Goal: Task Accomplishment & Management: Manage account settings

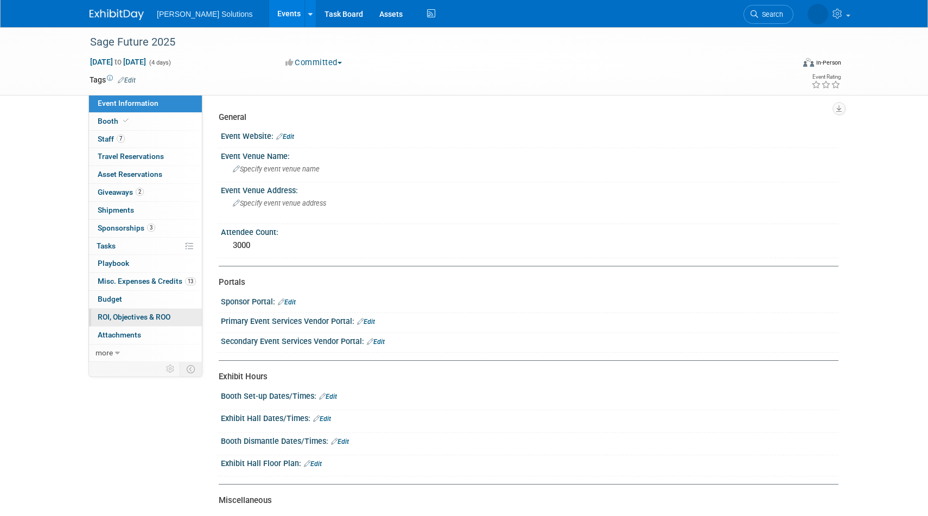
click at [123, 314] on span "ROI, Objectives & ROO 0" at bounding box center [134, 317] width 73 height 9
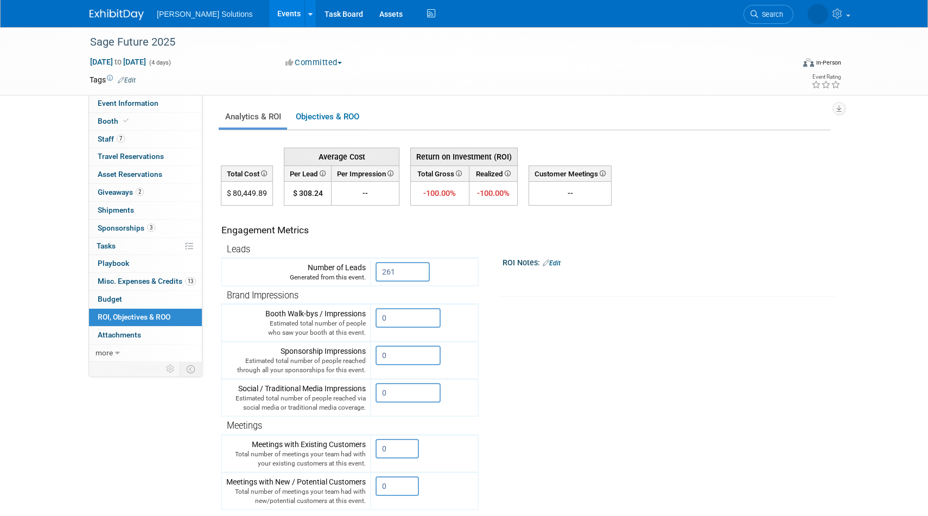
click at [248, 193] on td "$ 80,449.89" at bounding box center [247, 194] width 52 height 24
copy td "80,449.89"
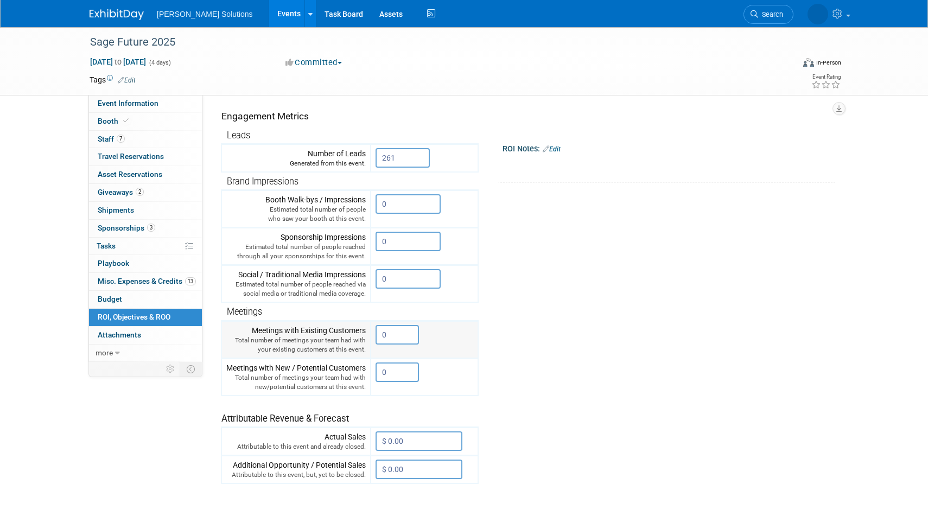
scroll to position [243, 0]
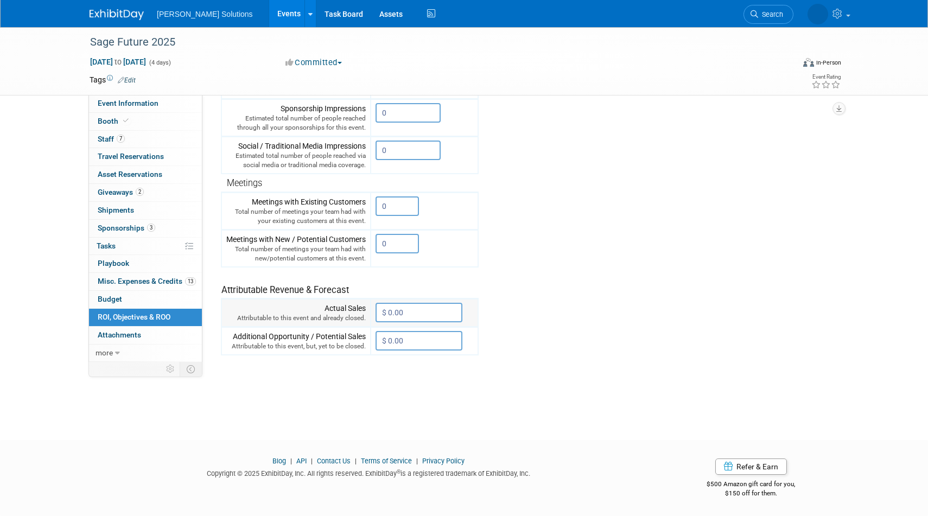
click at [418, 316] on input "$ 0.00" at bounding box center [418, 313] width 87 height 20
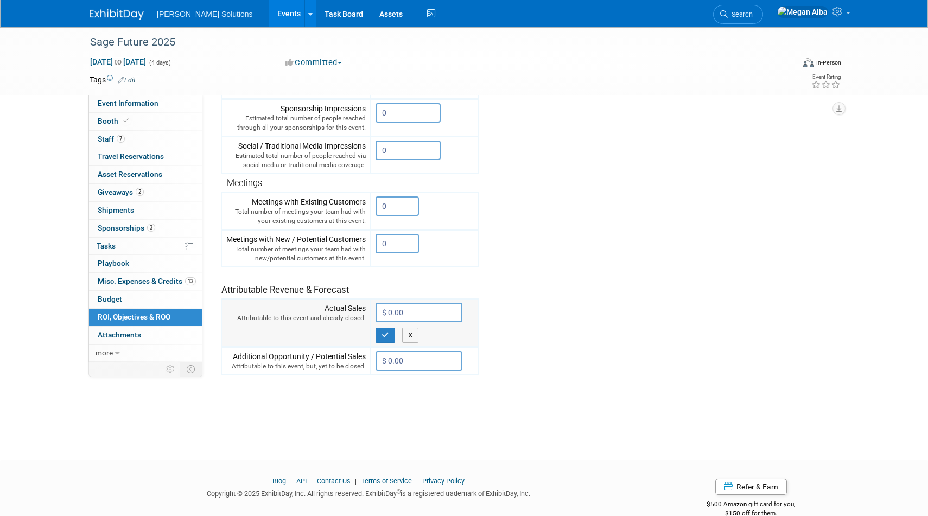
paste input "88,763.69"
type input "$ 88,763.69"
click at [384, 333] on icon "button" at bounding box center [385, 335] width 8 height 7
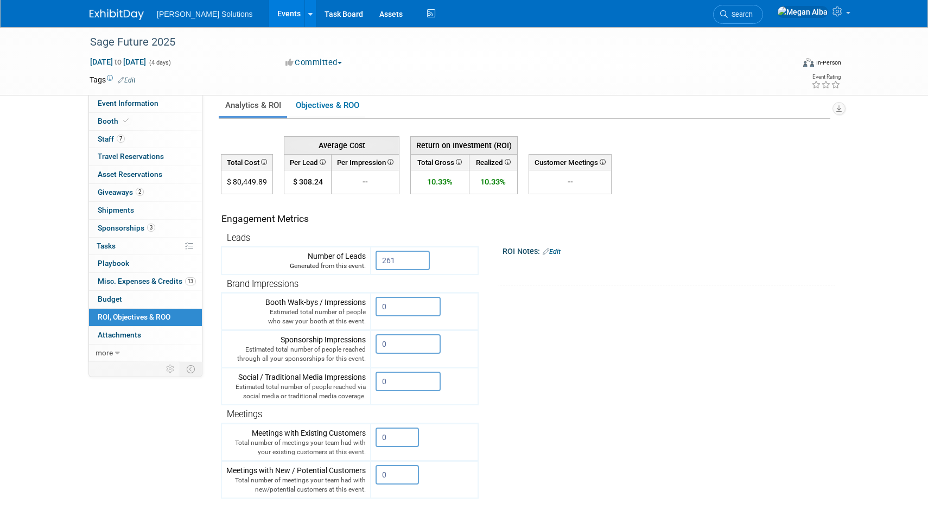
scroll to position [0, 0]
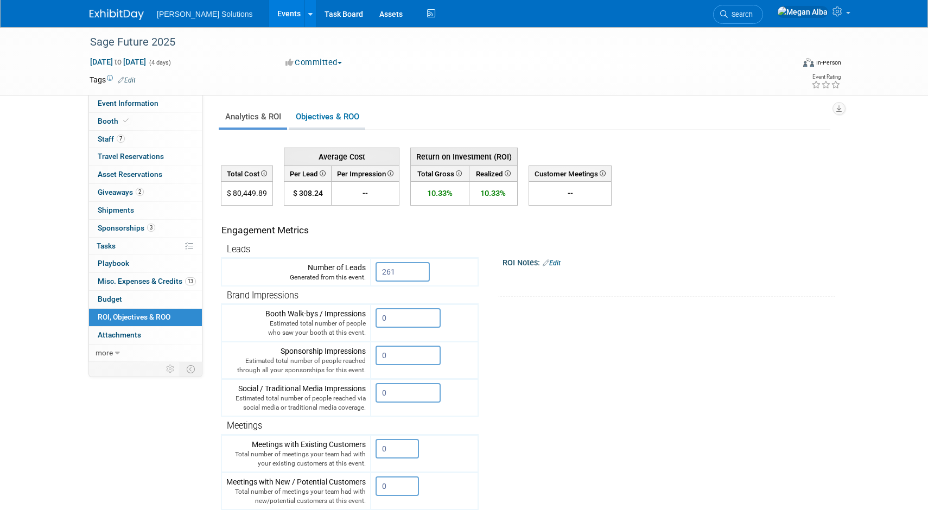
click at [323, 114] on link "Objectives & ROO 0" at bounding box center [327, 116] width 76 height 21
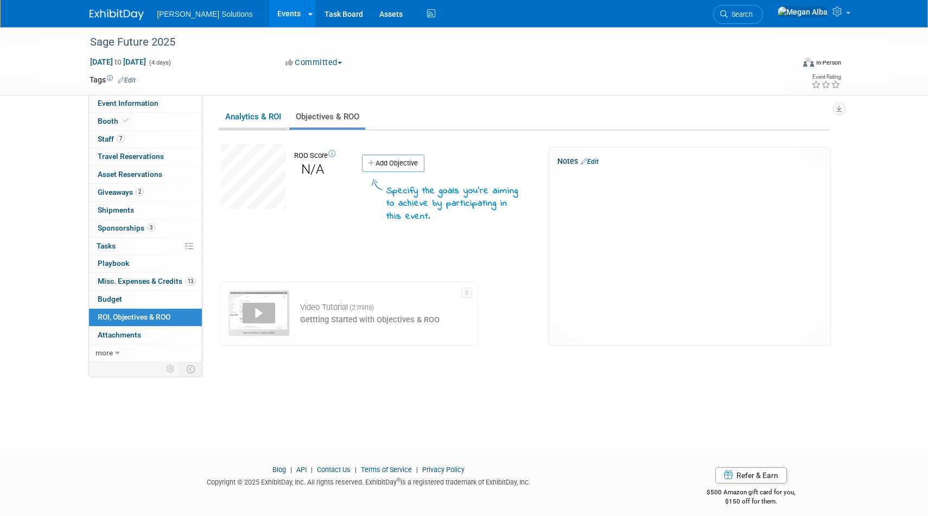
click at [263, 119] on link "Analytics & ROI" at bounding box center [253, 116] width 68 height 21
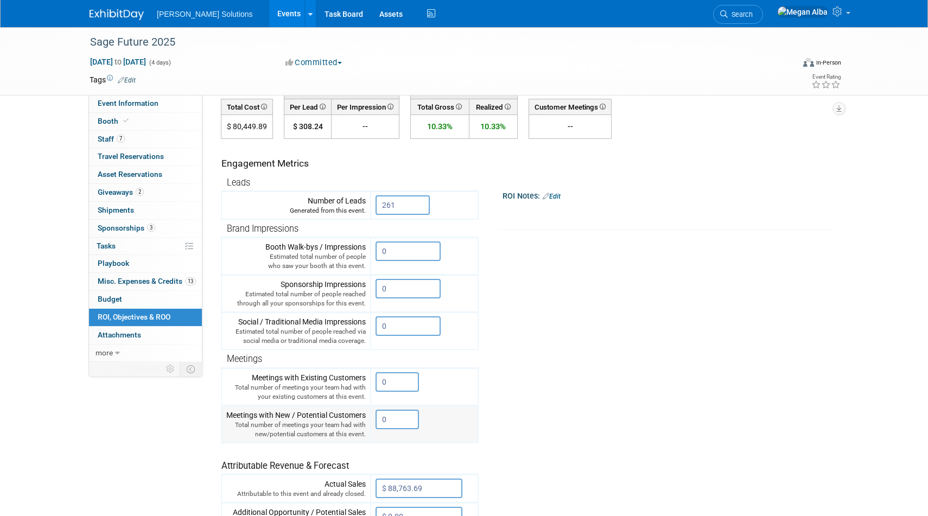
scroll to position [116, 0]
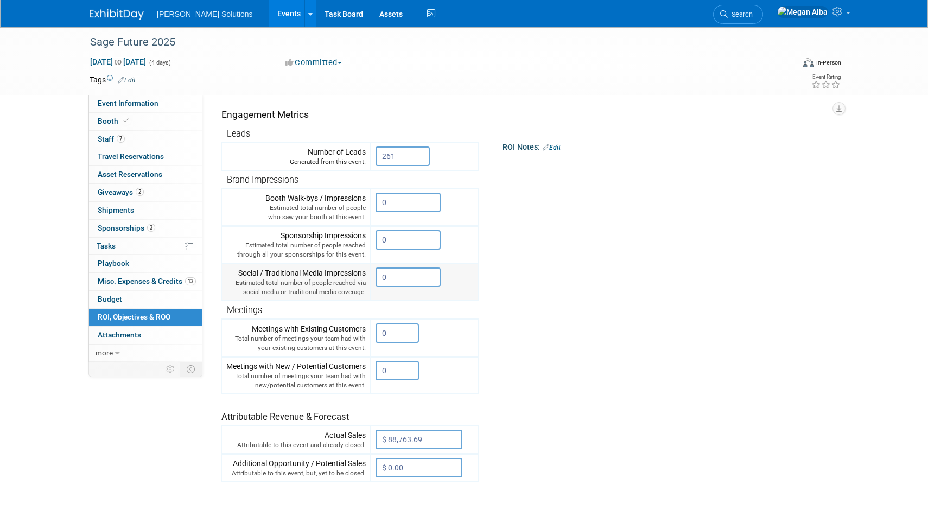
click at [402, 271] on input "0" at bounding box center [407, 278] width 65 height 20
click at [404, 275] on input "0" at bounding box center [407, 278] width 65 height 20
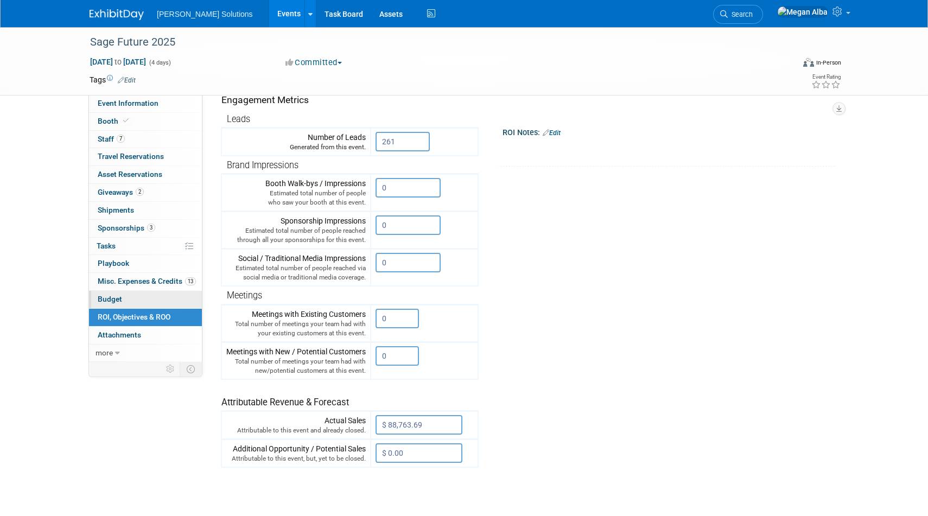
scroll to position [131, 0]
click at [554, 279] on tr "Engagement Metrics Leads Generated from this event. 261 X Brand Impressions" at bounding box center [525, 271] width 609 height 392
click at [269, 14] on link "Events" at bounding box center [289, 13] width 40 height 27
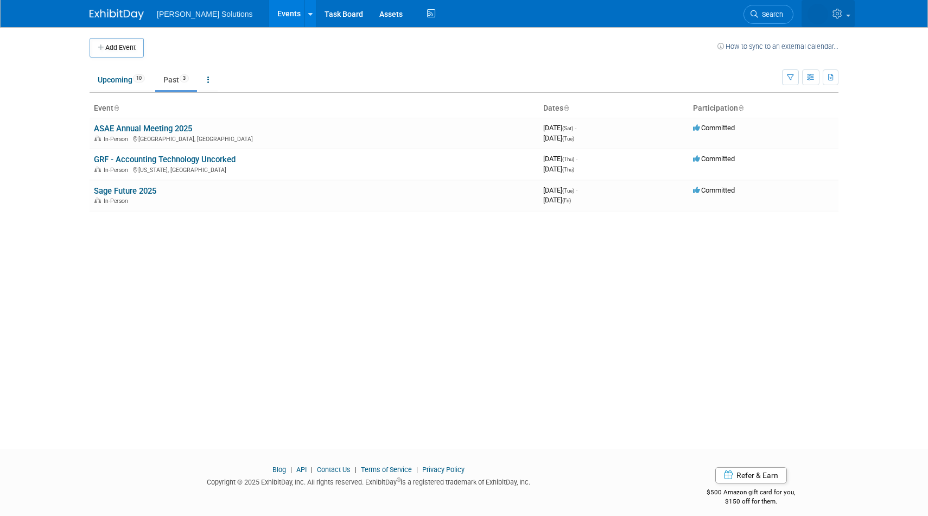
click at [849, 14] on link at bounding box center [827, 13] width 53 height 27
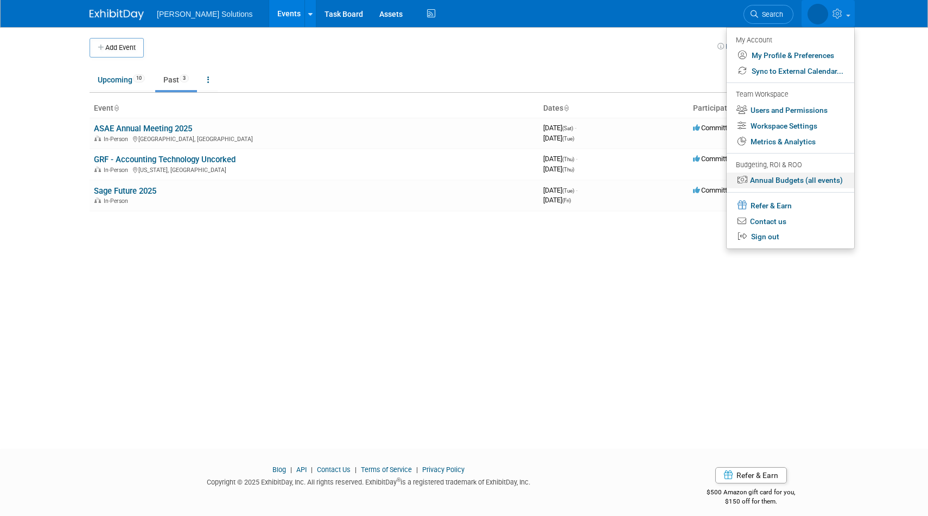
click at [780, 182] on link "Annual Budgets (all events)" at bounding box center [791, 181] width 128 height 16
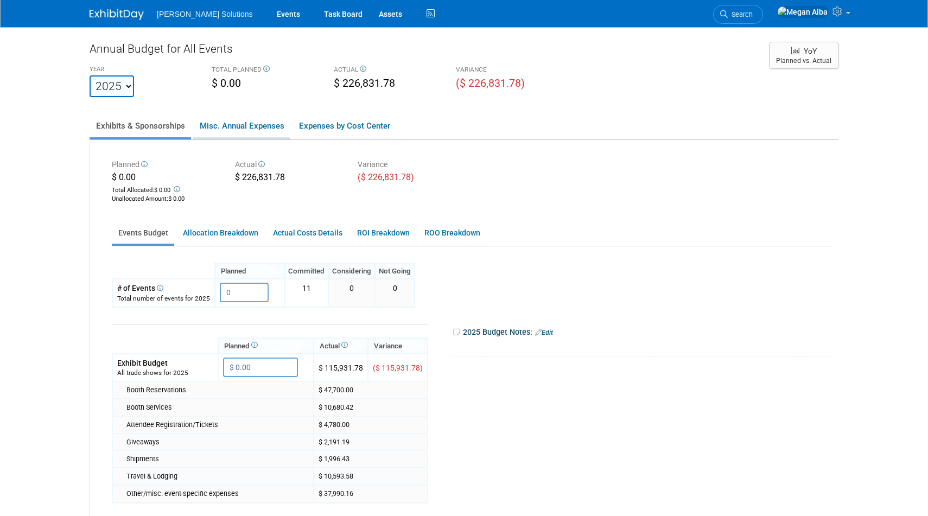
click at [238, 128] on link "Misc. Annual Expenses" at bounding box center [241, 125] width 97 height 23
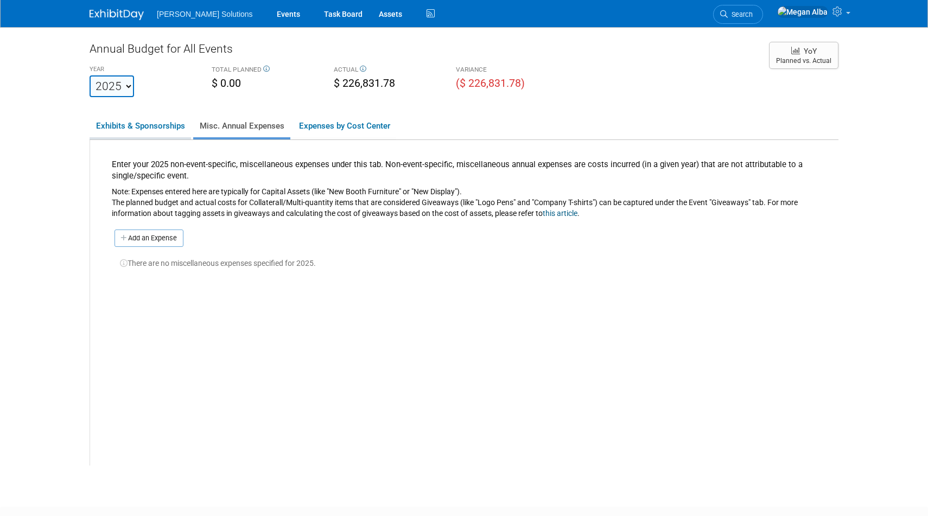
click at [139, 128] on link "Exhibits & Sponsorships" at bounding box center [140, 125] width 101 height 23
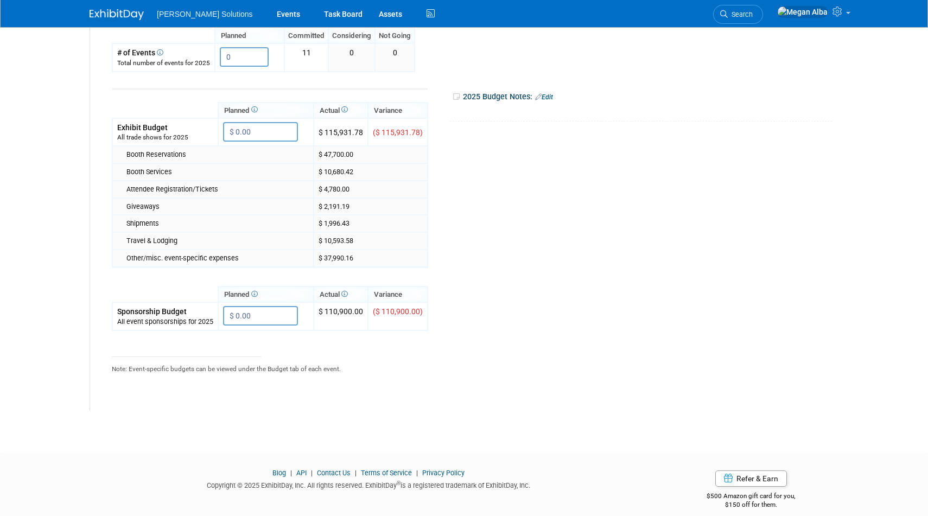
scroll to position [18, 0]
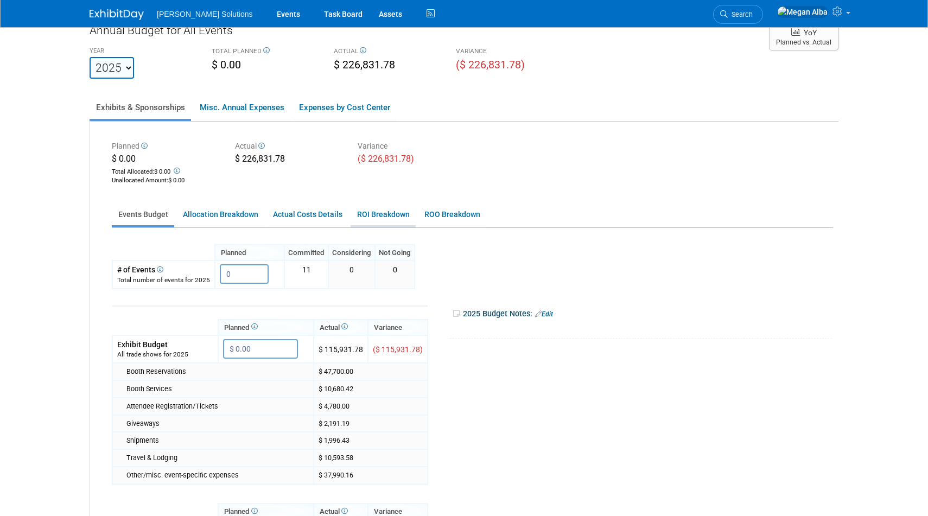
click at [364, 212] on link "ROI Breakdown" at bounding box center [383, 214] width 65 height 21
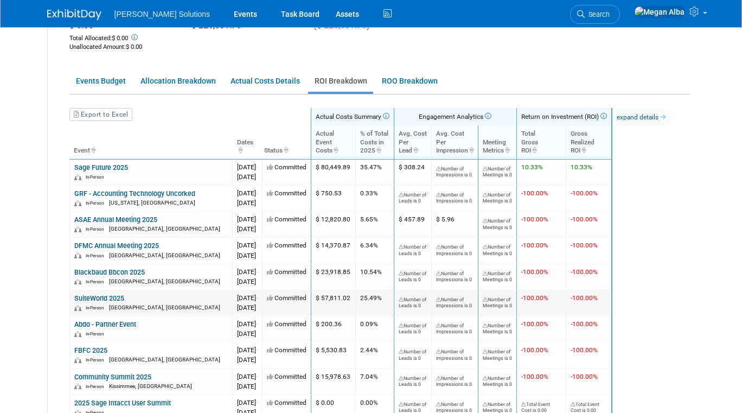
scroll to position [124, 0]
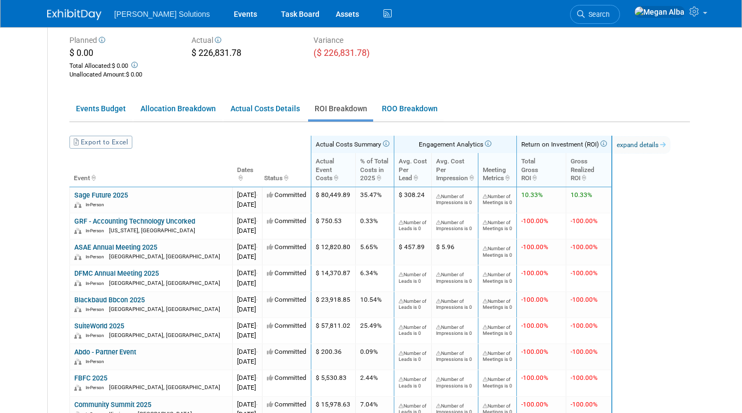
click at [88, 142] on link "Export to Excel" at bounding box center [100, 142] width 63 height 13
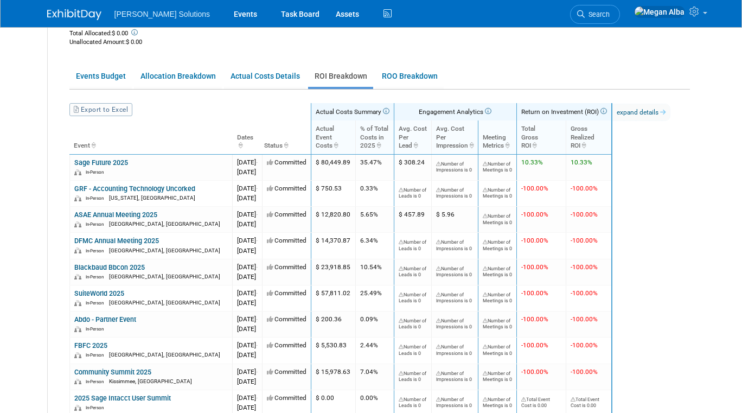
scroll to position [147, 0]
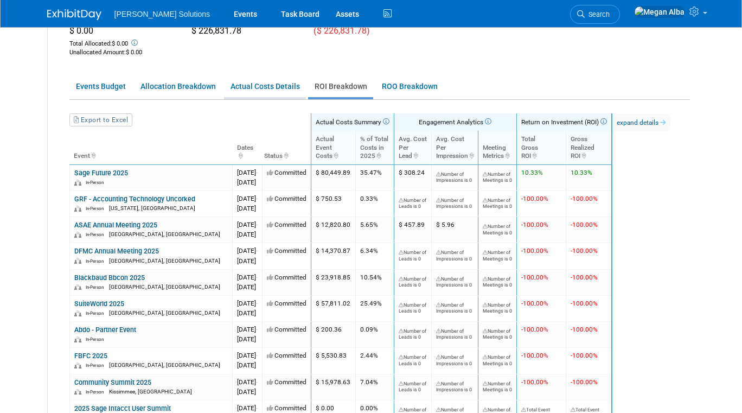
click at [263, 85] on link "Actual Costs Details" at bounding box center [265, 86] width 82 height 21
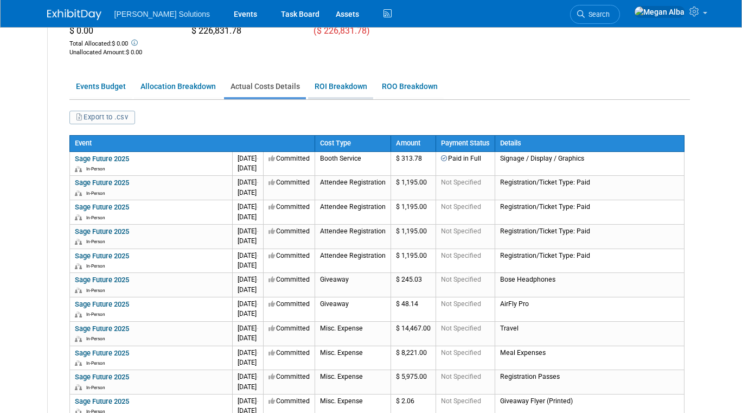
click at [342, 91] on link "ROI Breakdown" at bounding box center [340, 86] width 65 height 21
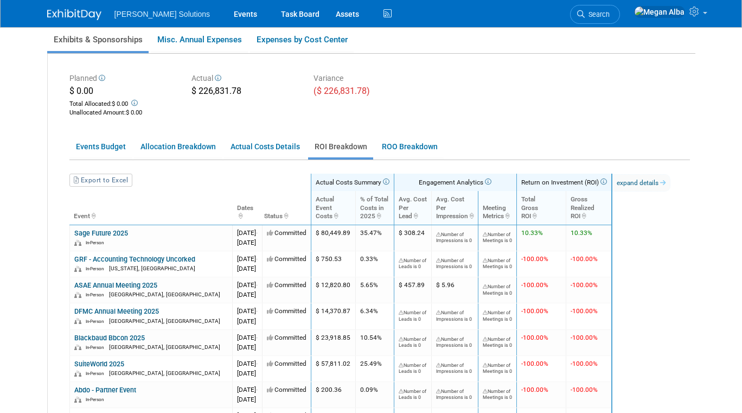
scroll to position [86, 0]
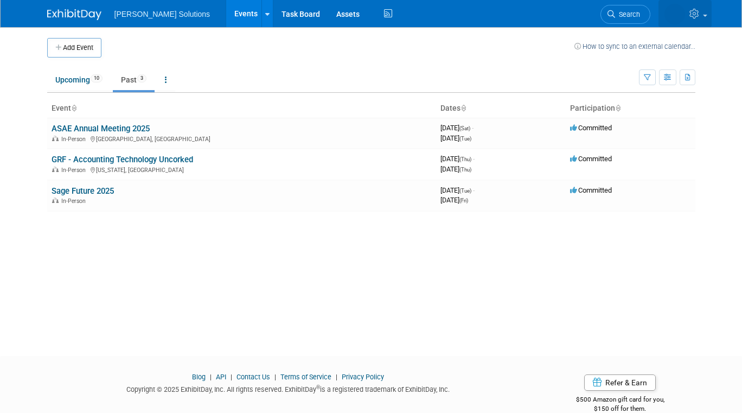
click at [703, 13] on link at bounding box center [685, 13] width 53 height 27
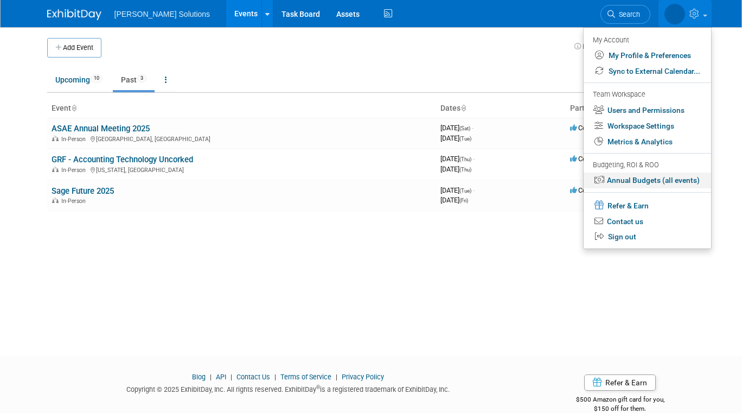
click at [635, 180] on link "Annual Budgets (all events)" at bounding box center [648, 181] width 128 height 16
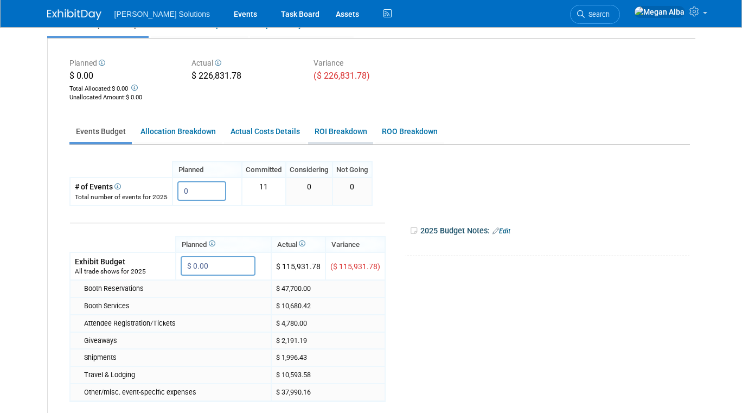
click at [320, 131] on link "ROI Breakdown" at bounding box center [340, 131] width 65 height 21
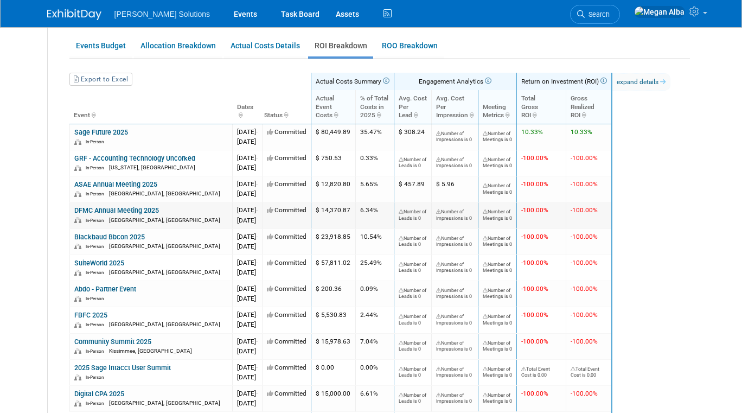
scroll to position [187, 0]
click at [187, 48] on link "Allocation Breakdown" at bounding box center [178, 45] width 88 height 21
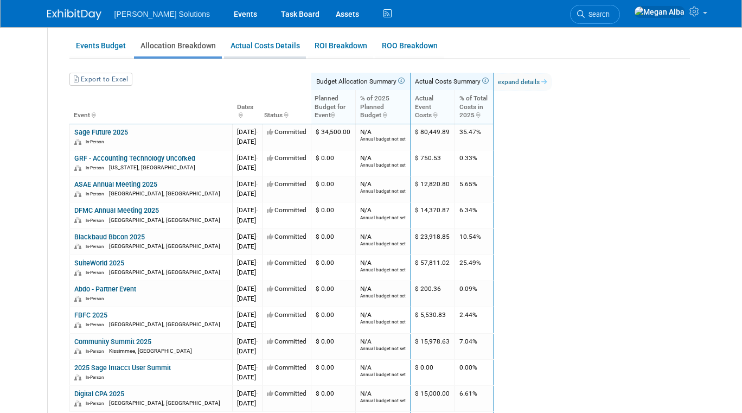
click at [269, 43] on link "Actual Costs Details" at bounding box center [265, 45] width 82 height 21
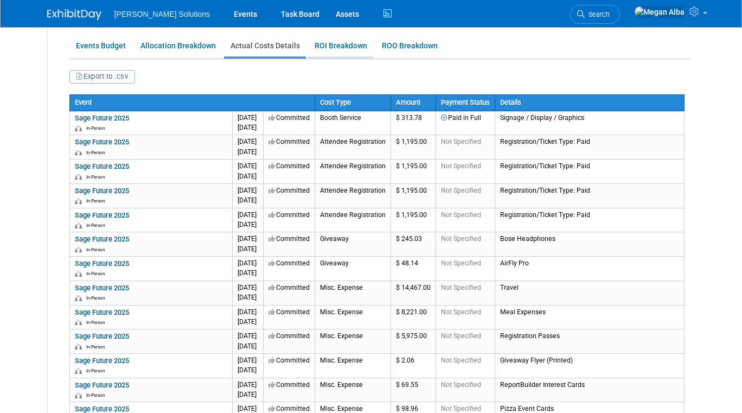
click at [339, 50] on link "ROI Breakdown" at bounding box center [340, 45] width 65 height 21
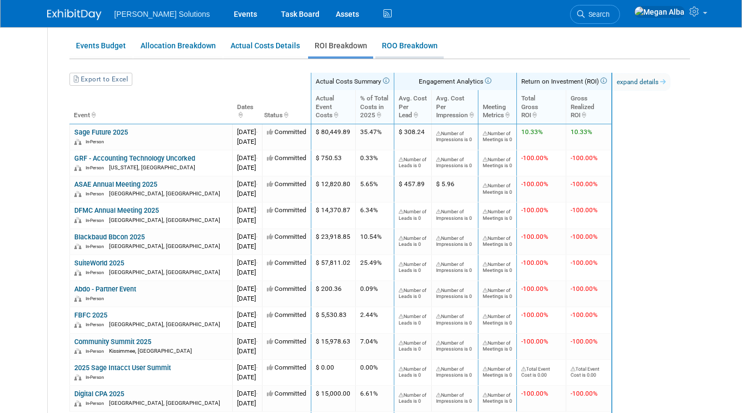
click at [409, 48] on link "ROO Breakdown" at bounding box center [409, 45] width 68 height 21
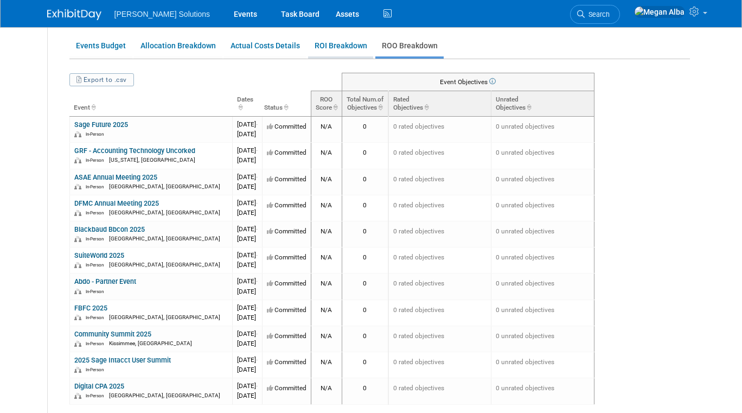
click at [354, 46] on link "ROI Breakdown" at bounding box center [340, 45] width 65 height 21
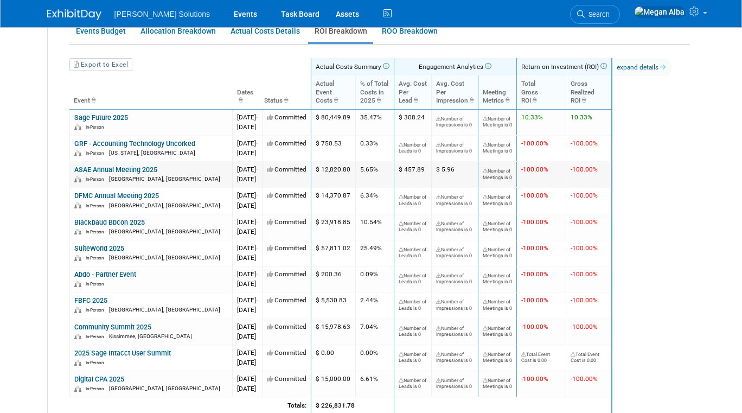
scroll to position [320, 0]
